Goal: Transaction & Acquisition: Purchase product/service

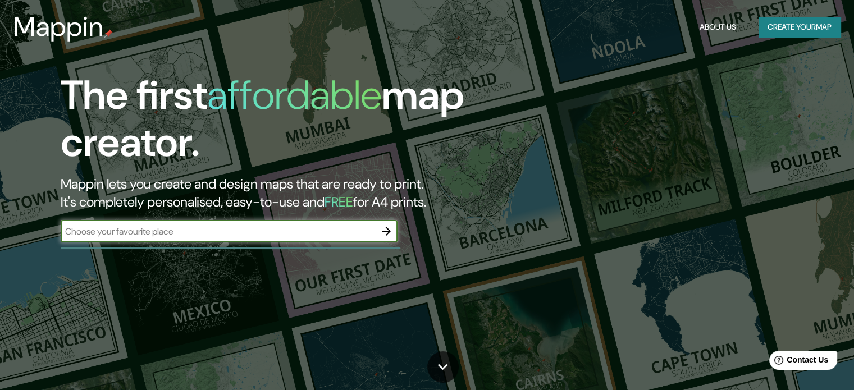
click at [252, 233] on input "text" at bounding box center [218, 231] width 314 height 13
click at [239, 235] on input "text" at bounding box center [218, 231] width 314 height 13
paste input "9R66+FQW San [PERSON_NAME], [GEOGRAPHIC_DATA]"
type input "9R66+FQW San [PERSON_NAME], [GEOGRAPHIC_DATA]"
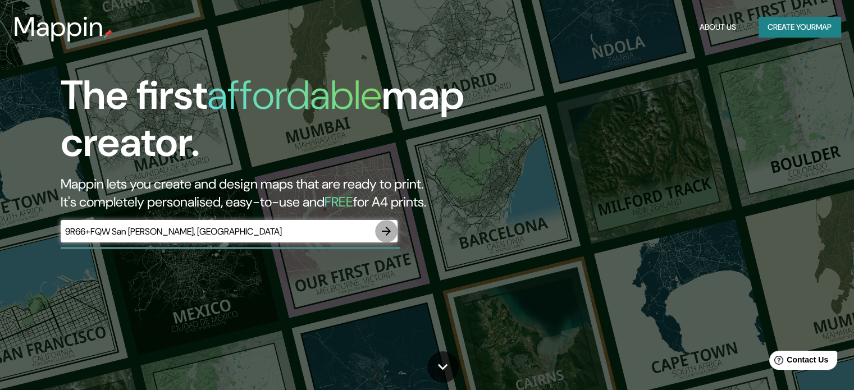
click at [390, 233] on icon "button" at bounding box center [386, 231] width 13 height 13
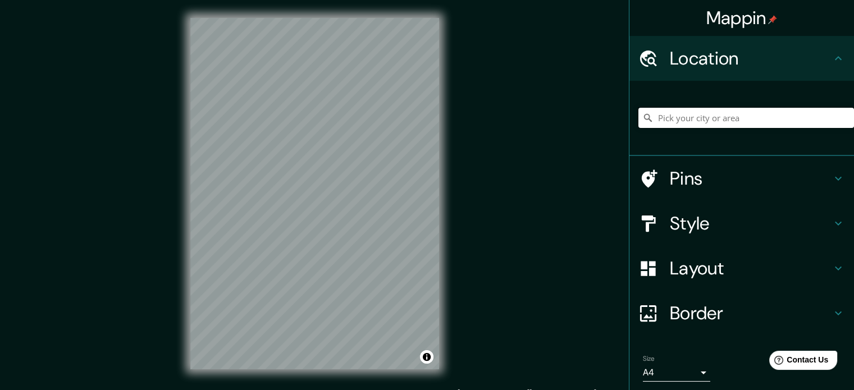
click at [666, 112] on input "Pick your city or area" at bounding box center [746, 118] width 216 height 20
paste input "9R66+FQW San [PERSON_NAME], [GEOGRAPHIC_DATA]"
type input "[GEOGRAPHIC_DATA], [GEOGRAPHIC_DATA] - [GEOGRAPHIC_DATA], 78098-194, [GEOGRAPHI…"
click at [841, 113] on icon "Clear" at bounding box center [845, 117] width 9 height 9
paste input "9R66+FQW San [PERSON_NAME], [GEOGRAPHIC_DATA]"
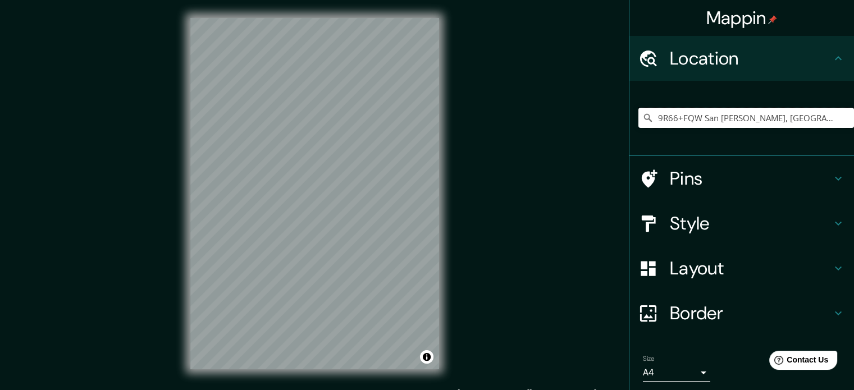
scroll to position [0, 9]
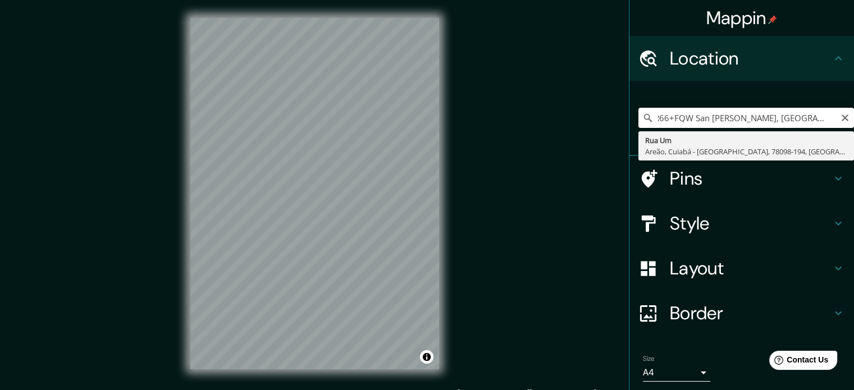
click at [685, 116] on input "9R66+FQW San [PERSON_NAME], [GEOGRAPHIC_DATA]" at bounding box center [746, 118] width 216 height 20
click at [799, 119] on input "San [PERSON_NAME], [GEOGRAPHIC_DATA]" at bounding box center [746, 118] width 216 height 20
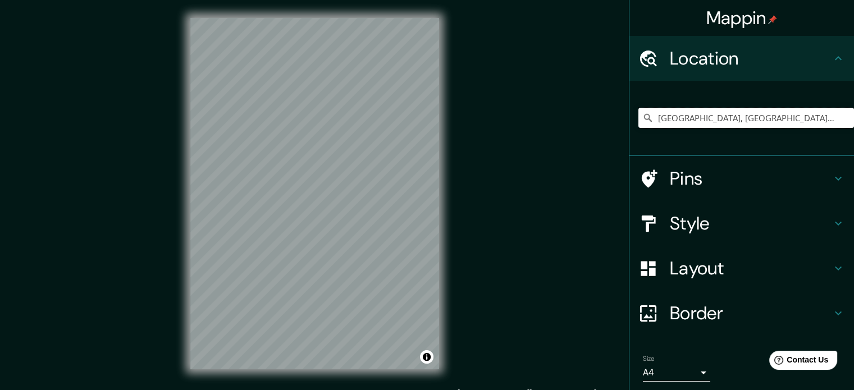
type input "[GEOGRAPHIC_DATA], [GEOGRAPHIC_DATA] - [GEOGRAPHIC_DATA], 78098-194, [GEOGRAPHI…"
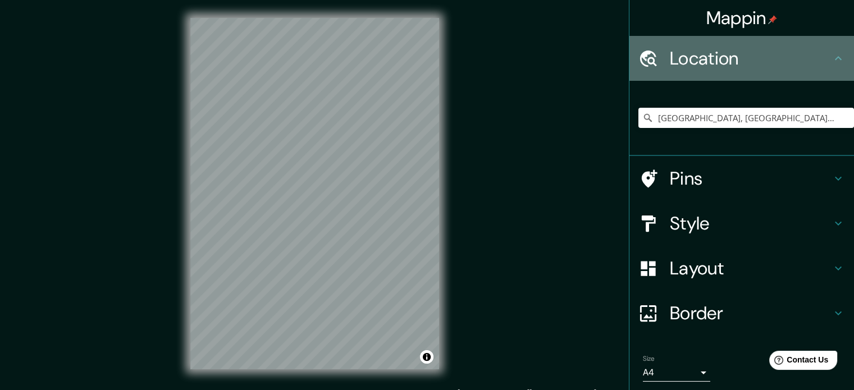
click at [811, 68] on h4 "Location" at bounding box center [751, 58] width 162 height 22
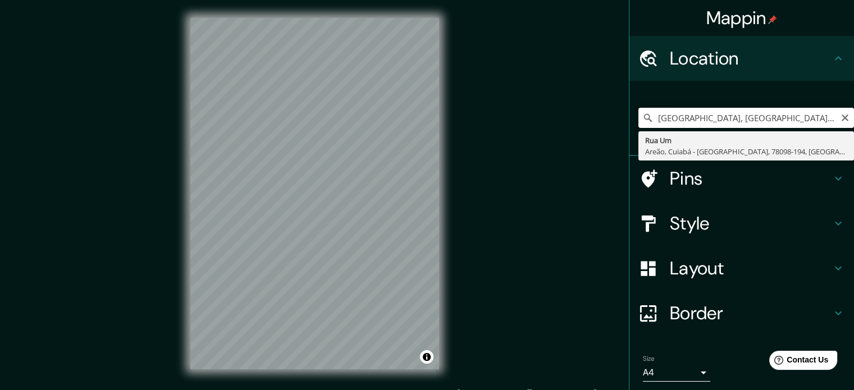
click at [831, 115] on input "[GEOGRAPHIC_DATA], [GEOGRAPHIC_DATA] - [GEOGRAPHIC_DATA], 78098-194, [GEOGRAPHI…" at bounding box center [746, 118] width 216 height 20
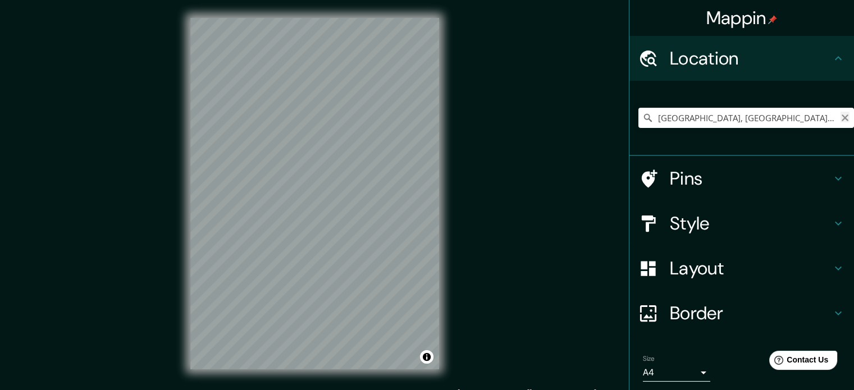
click at [841, 121] on icon "Clear" at bounding box center [845, 117] width 9 height 9
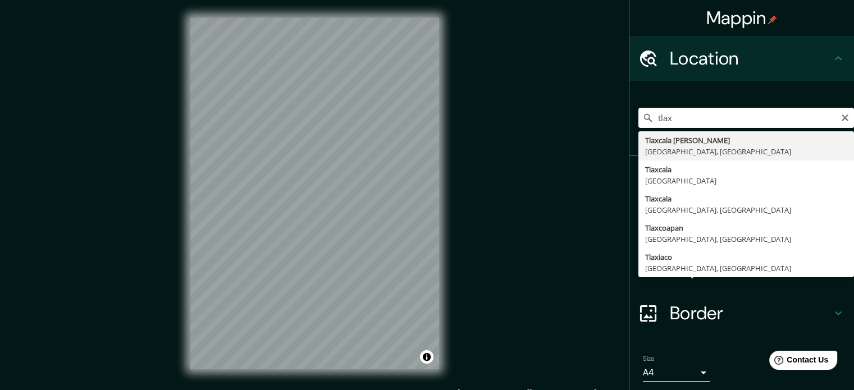
type input "Tlaxcala [PERSON_NAME], [GEOGRAPHIC_DATA], [GEOGRAPHIC_DATA]"
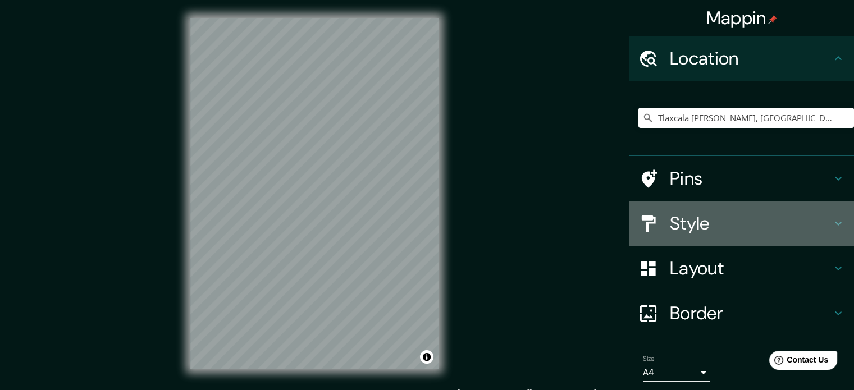
click at [645, 241] on div "Style" at bounding box center [741, 223] width 225 height 45
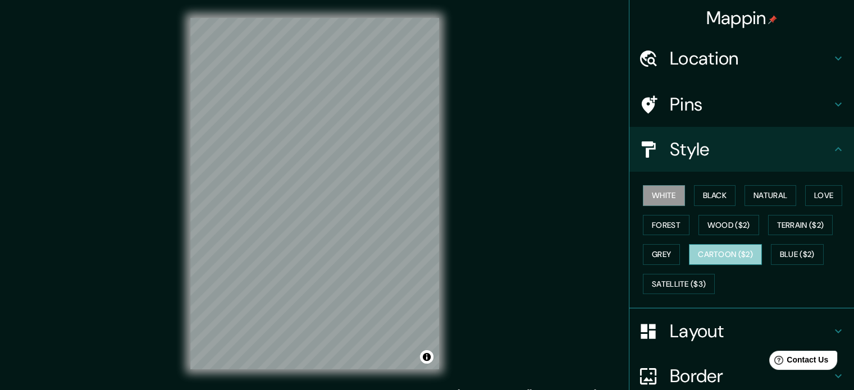
click at [728, 254] on button "Cartoon ($2)" at bounding box center [725, 254] width 73 height 21
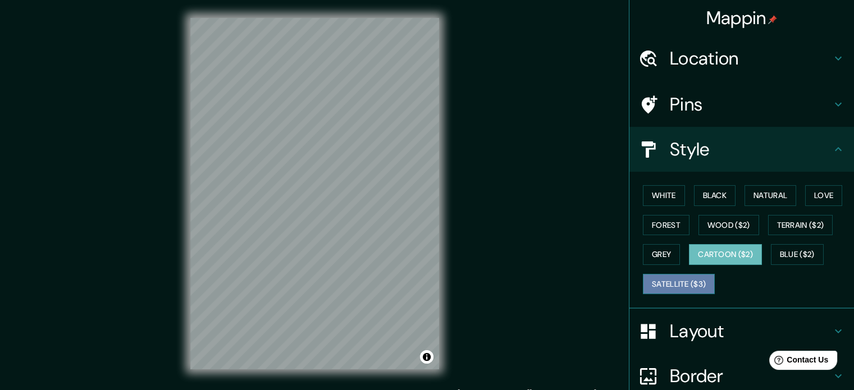
click at [683, 276] on button "Satellite ($3)" at bounding box center [679, 284] width 72 height 21
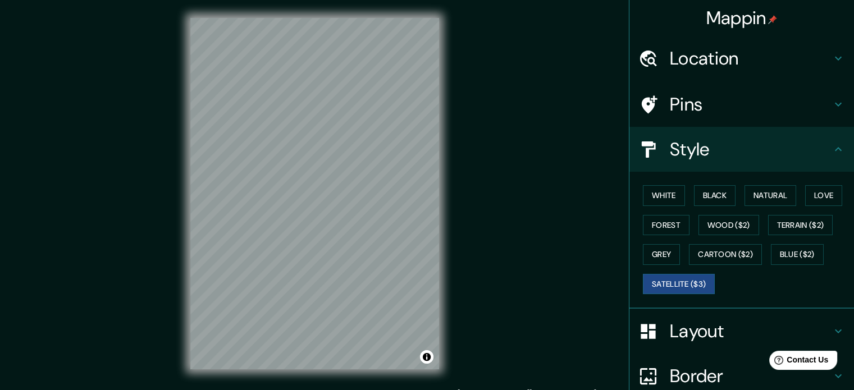
click at [449, 352] on div "© Mapbox © OpenStreetMap Improve this map © Maxar" at bounding box center [314, 193] width 285 height 387
